Goal: Communication & Community: Answer question/provide support

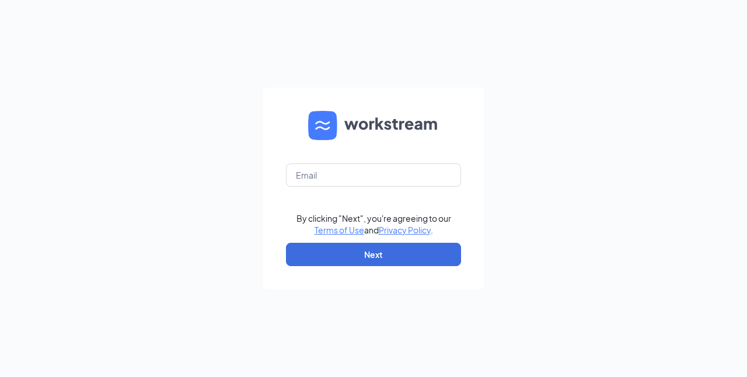
click at [673, 35] on div "By clicking "Next", you're agreeing to our Terms of Use and Privacy Policy . Ne…" at bounding box center [373, 188] width 747 height 377
drag, startPoint x: 673, startPoint y: 35, endPoint x: 564, endPoint y: -20, distance: 121.7
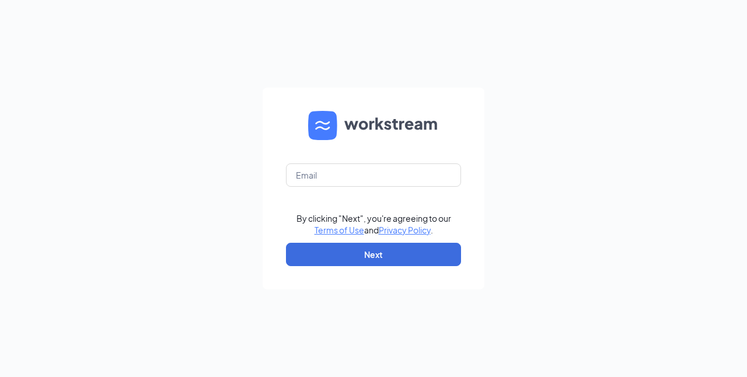
click at [564, 0] on html "By clicking "Next", you're agreeing to our Terms of Use and Privacy Policy . Ne…" at bounding box center [373, 188] width 747 height 377
drag, startPoint x: 564, startPoint y: -20, endPoint x: 578, endPoint y: 156, distance: 176.9
click at [578, 156] on div "By clicking "Next", you're agreeing to our Terms of Use and Privacy Policy . Ne…" at bounding box center [373, 188] width 747 height 377
click at [320, 175] on input "text" at bounding box center [373, 174] width 175 height 23
type input "appscfa@yahoo.com"
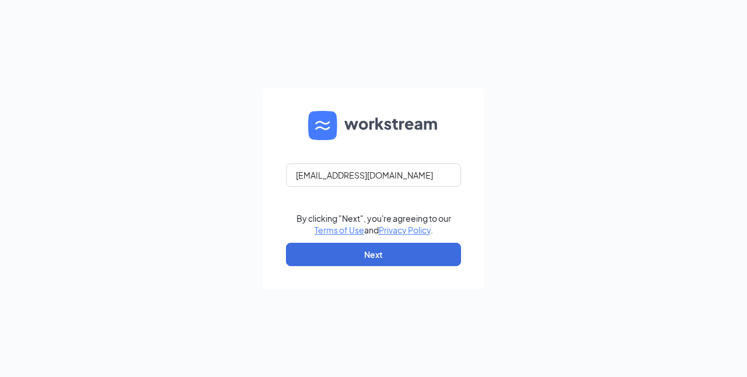
click at [231, 241] on div "appscfa@yahoo.com By clicking "Next", you're agreeing to our Terms of Use and P…" at bounding box center [373, 188] width 747 height 377
click at [374, 256] on button "Next" at bounding box center [373, 254] width 175 height 23
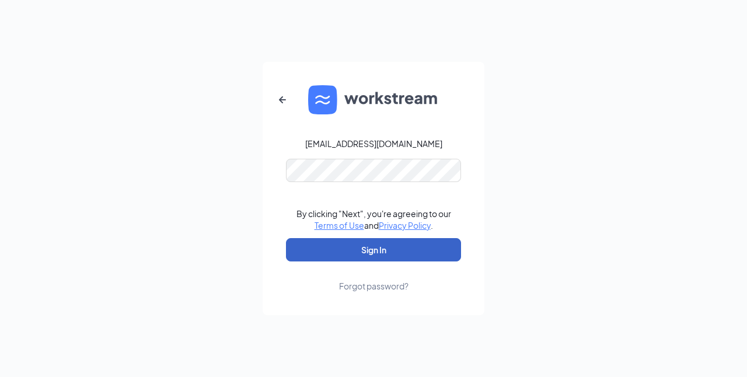
click at [349, 252] on button "Sign In" at bounding box center [373, 249] width 175 height 23
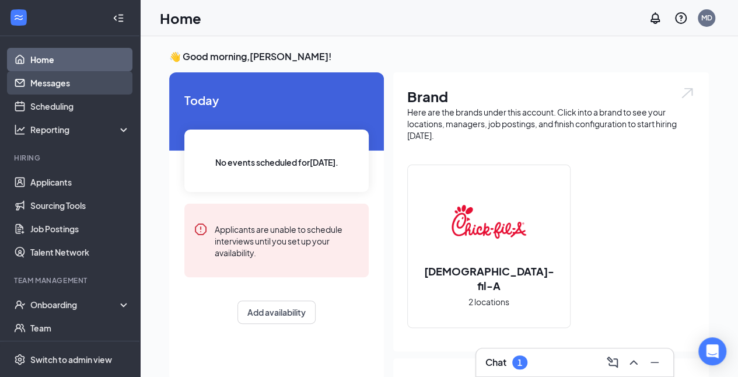
click at [53, 84] on link "Messages" at bounding box center [80, 82] width 100 height 23
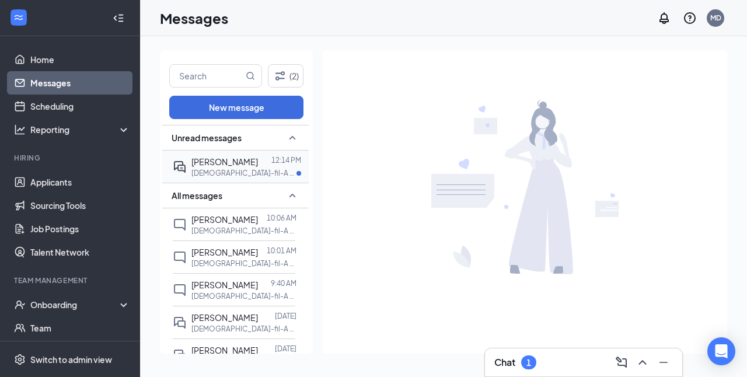
click at [248, 169] on p "[DEMOGRAPHIC_DATA]-fil-A Airline Highway Team Member at [GEOGRAPHIC_DATA]" at bounding box center [243, 173] width 105 height 10
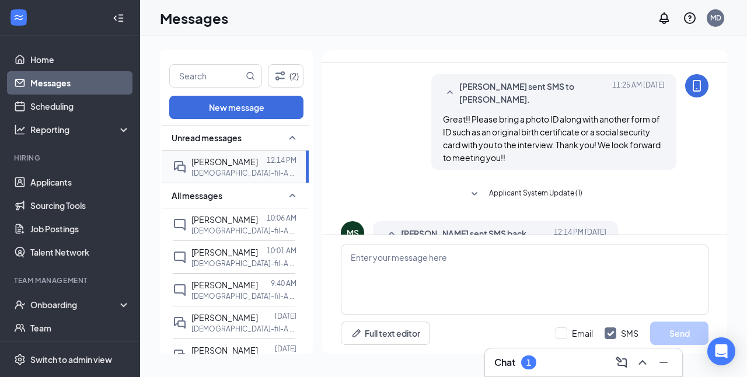
scroll to position [286, 0]
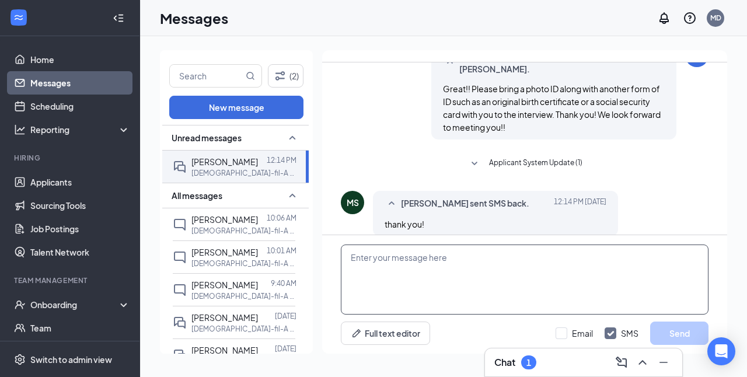
click at [445, 288] on textarea at bounding box center [525, 280] width 368 height 70
type textarea "It is My Pleasure!!"
click at [679, 334] on button "Send" at bounding box center [679, 333] width 58 height 23
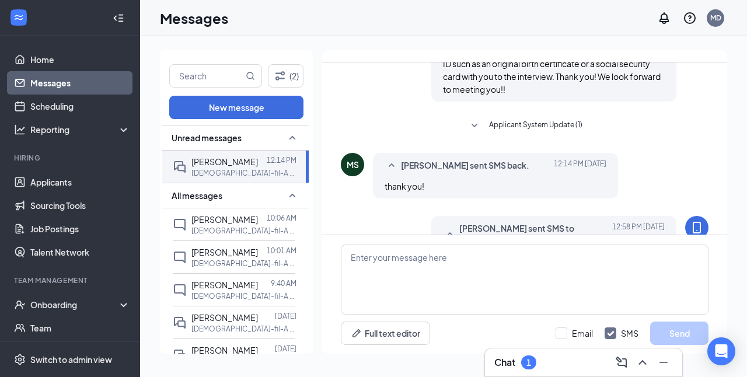
scroll to position [361, 0]
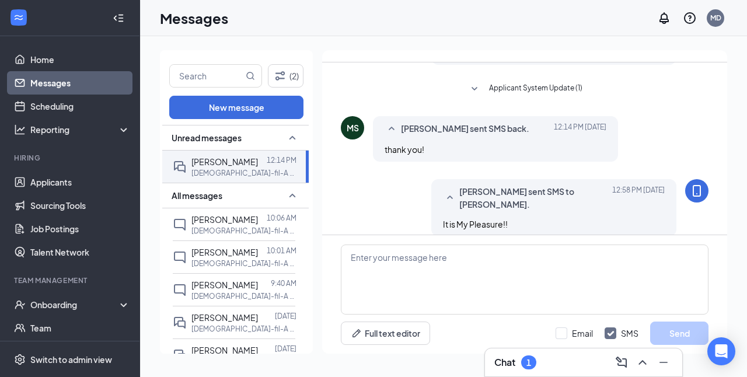
click at [71, 83] on link "Messages" at bounding box center [80, 82] width 100 height 23
click at [52, 176] on link "Applicants" at bounding box center [80, 181] width 100 height 23
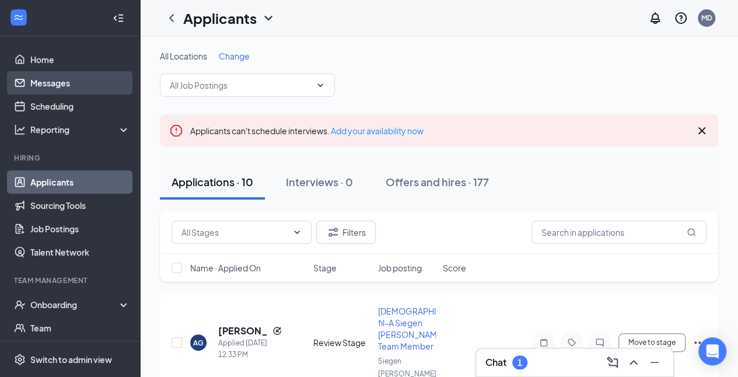
click at [50, 85] on link "Messages" at bounding box center [80, 82] width 100 height 23
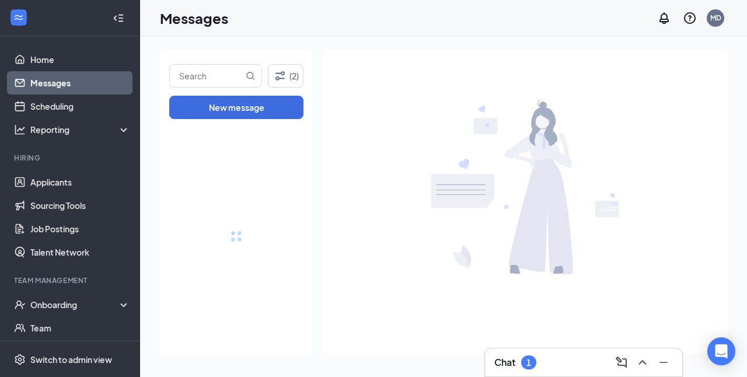
drag, startPoint x: 304, startPoint y: 179, endPoint x: 337, endPoint y: 361, distance: 185.2
click at [337, 361] on div at bounding box center [524, 206] width 405 height 313
